Goal: Task Accomplishment & Management: Use online tool/utility

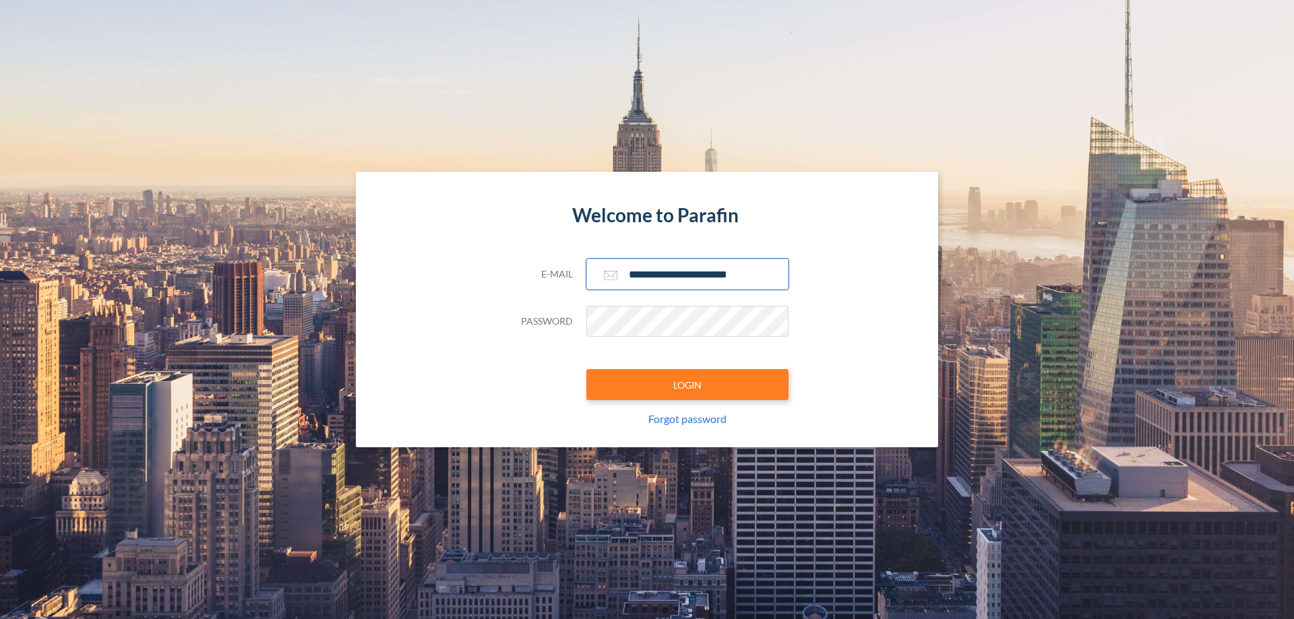
type input "**********"
click at [687, 385] on button "LOGIN" at bounding box center [687, 384] width 202 height 31
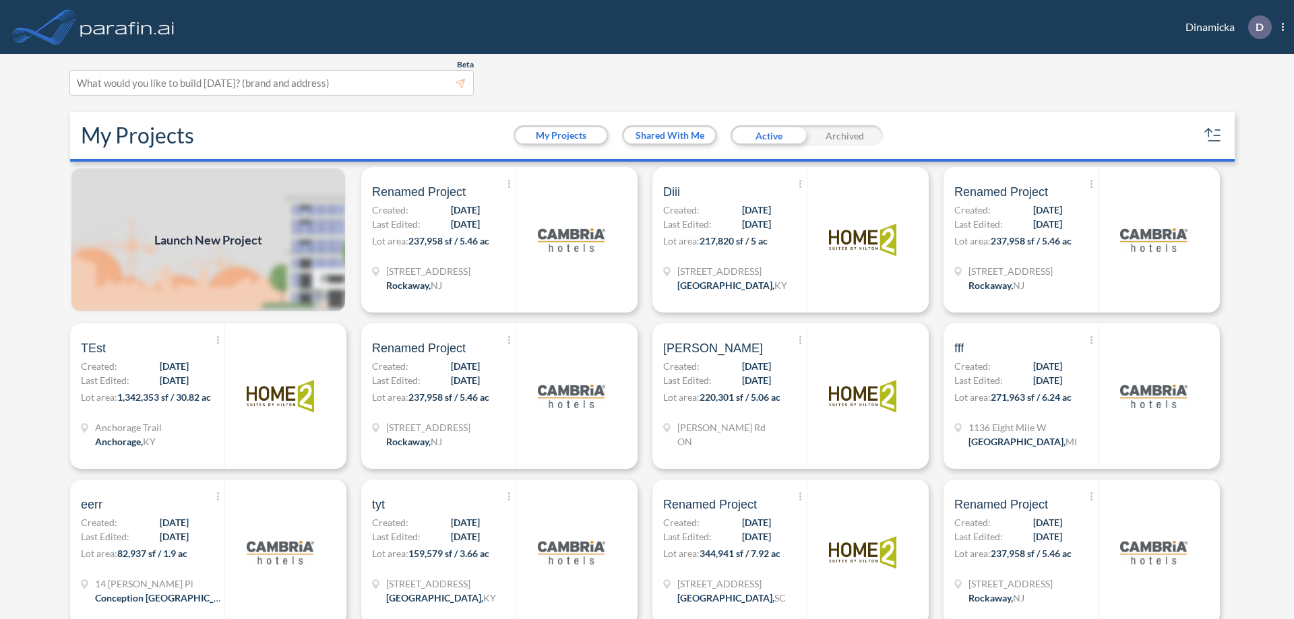
scroll to position [3, 0]
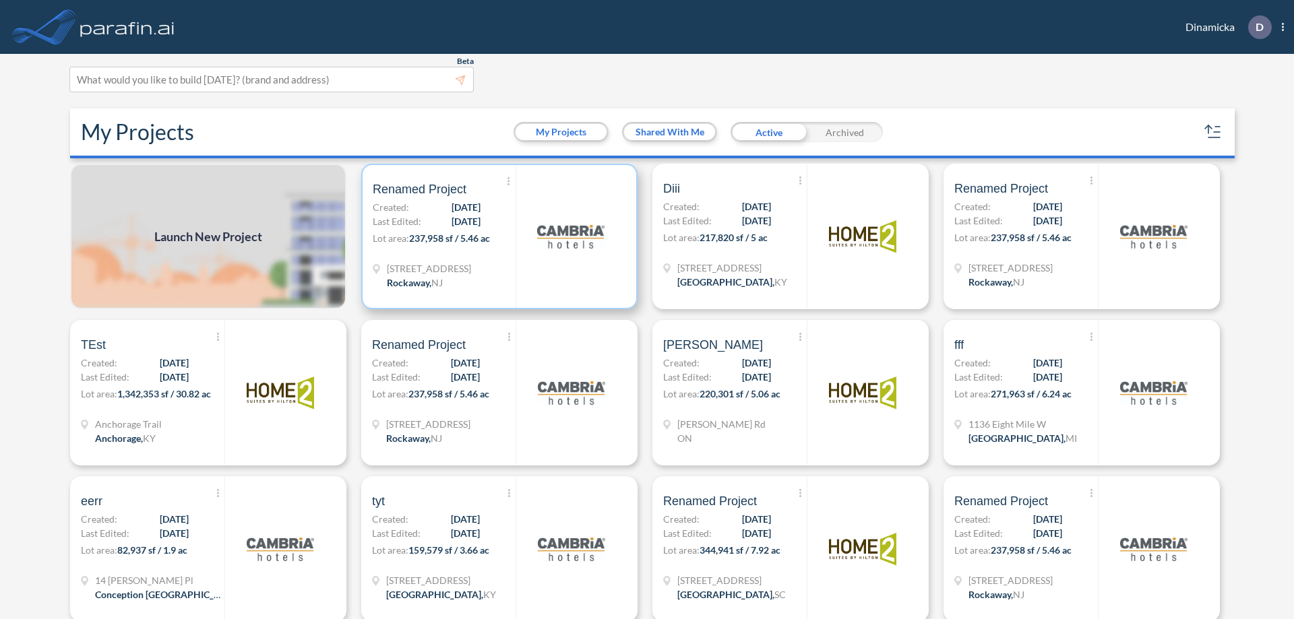
click at [497, 237] on p "Lot area: 237,958 sf / 5.46 ac" at bounding box center [444, 241] width 143 height 20
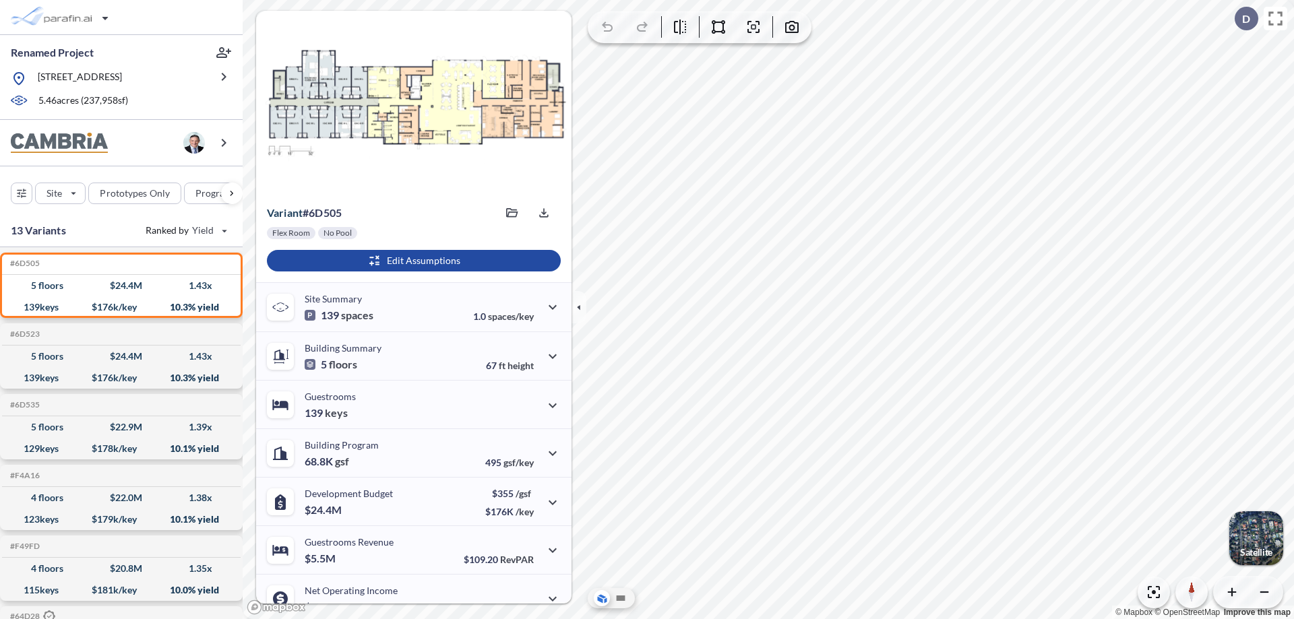
scroll to position [68, 0]
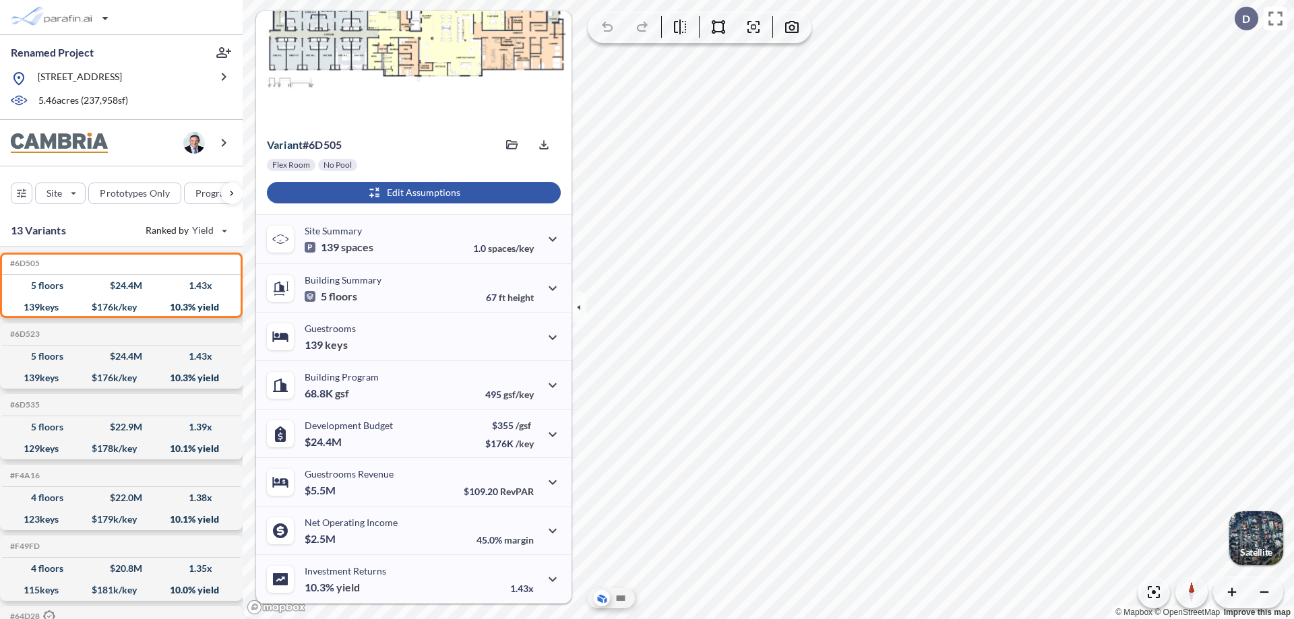
click at [412, 193] on div "button" at bounding box center [414, 193] width 294 height 22
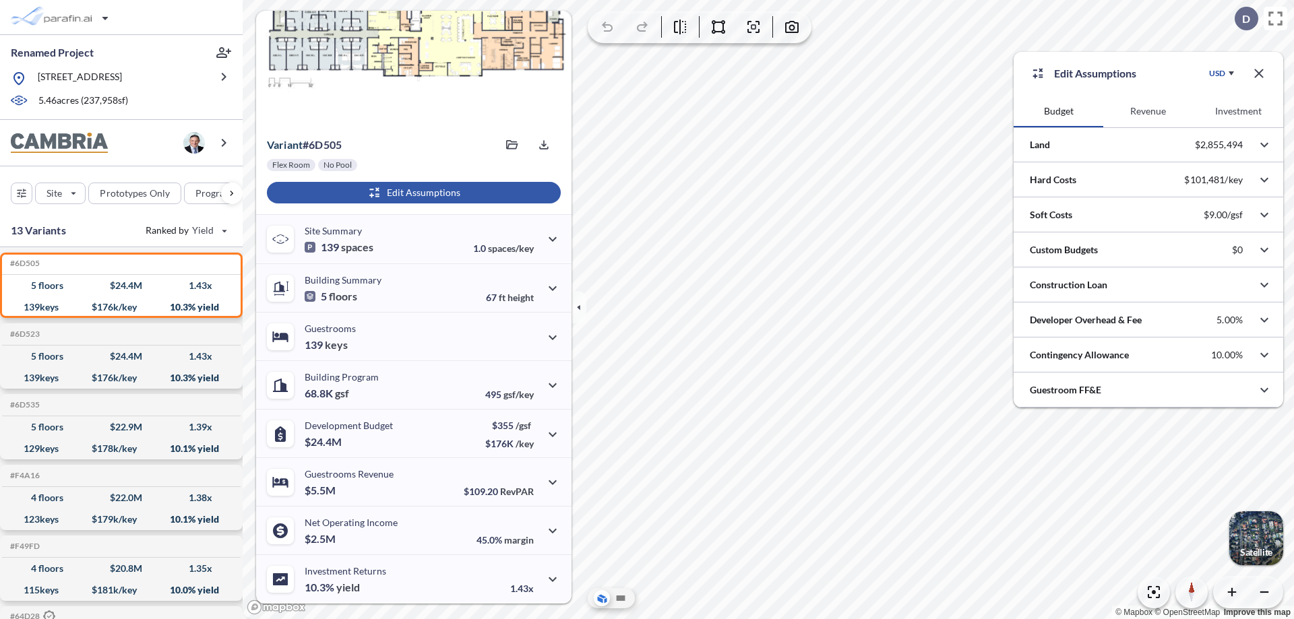
click at [1148, 111] on button "Revenue" at bounding box center [1148, 111] width 90 height 32
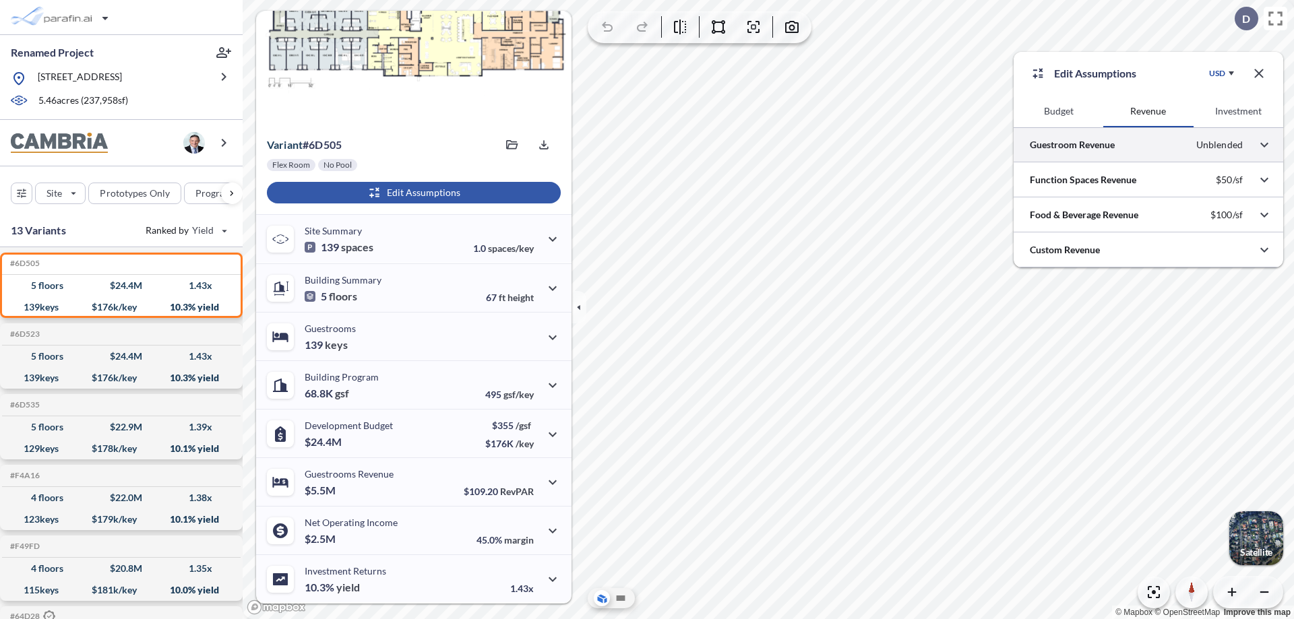
click at [1148, 145] on div at bounding box center [1149, 144] width 270 height 34
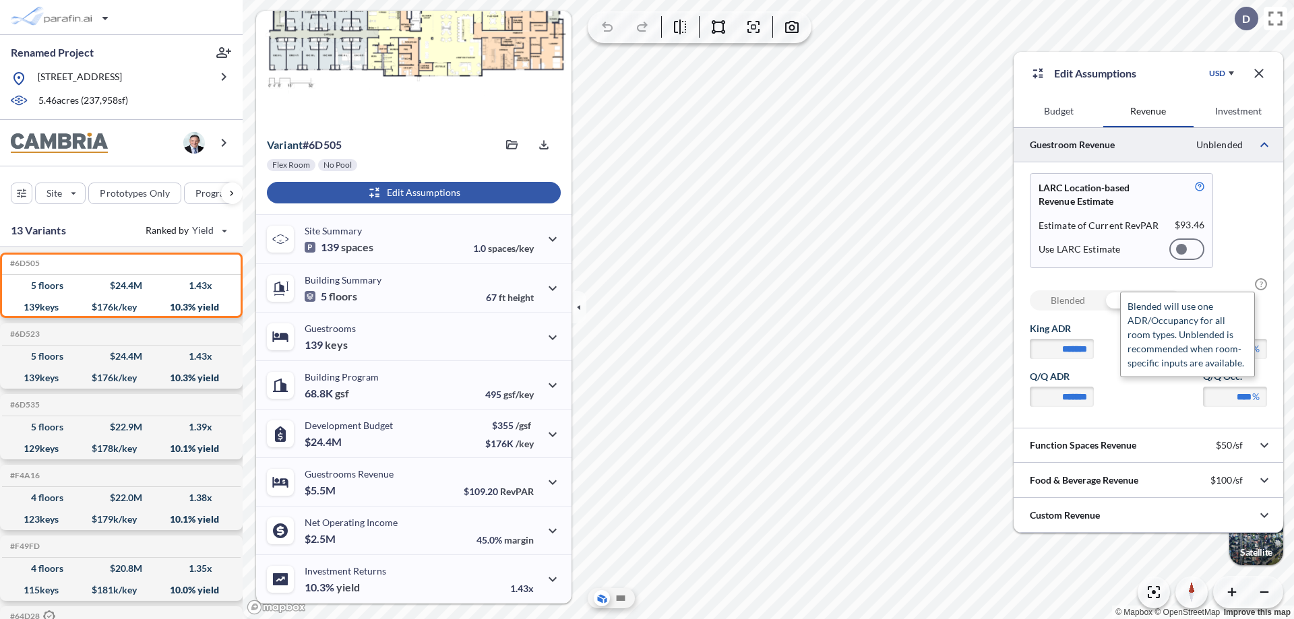
click at [1261, 284] on span "?" at bounding box center [1261, 284] width 12 height 12
